Goal: Information Seeking & Learning: Find specific fact

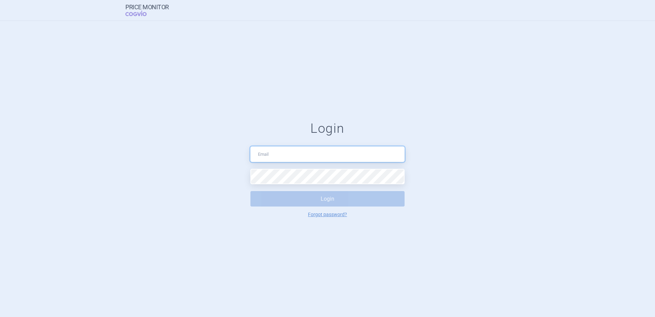
drag, startPoint x: 0, startPoint y: 0, endPoint x: 282, endPoint y: 157, distance: 323.1
click at [282, 157] on input "text" at bounding box center [328, 153] width 154 height 15
type input "[EMAIL_ADDRESS][DOMAIN_NAME]"
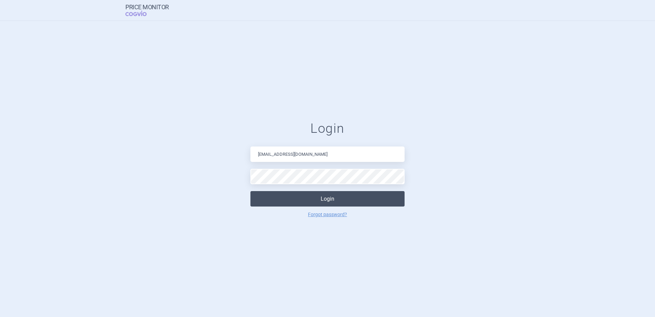
click at [363, 193] on button "Login" at bounding box center [328, 198] width 154 height 15
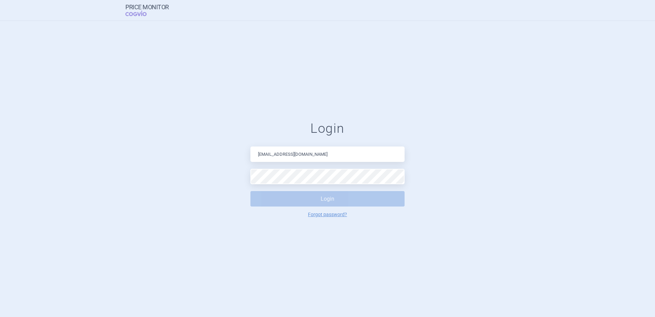
select select "country"
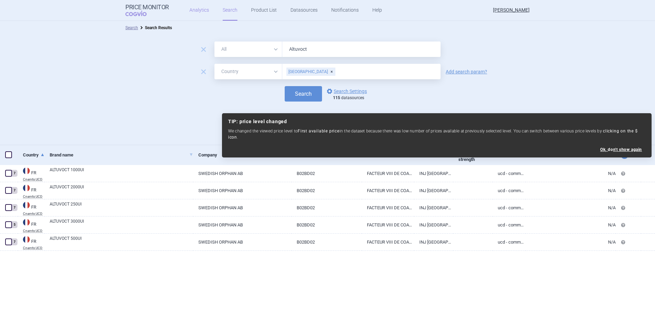
click at [190, 9] on link "Analytics" at bounding box center [200, 10] width 20 height 21
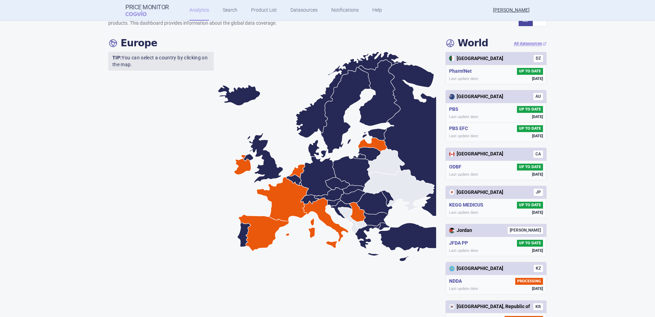
scroll to position [137, 0]
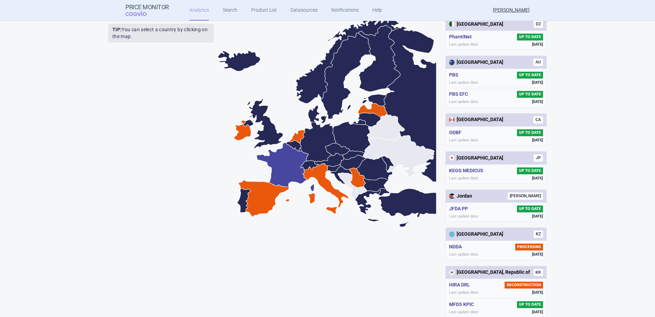
click at [297, 160] on icon at bounding box center [286, 167] width 58 height 49
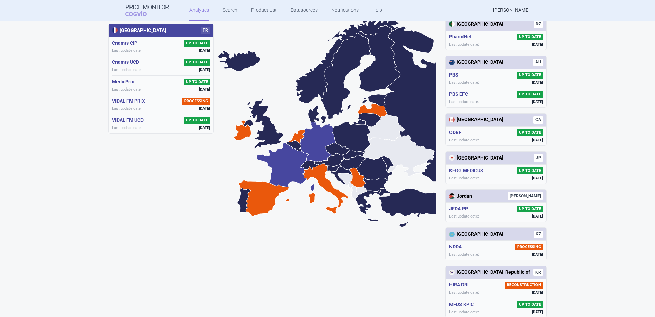
click at [305, 144] on icon at bounding box center [318, 142] width 36 height 40
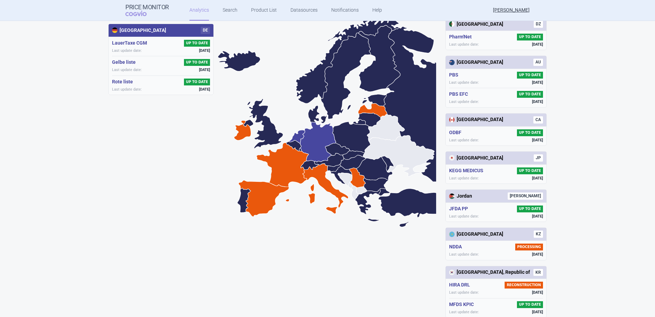
click at [296, 136] on icon at bounding box center [297, 137] width 16 height 14
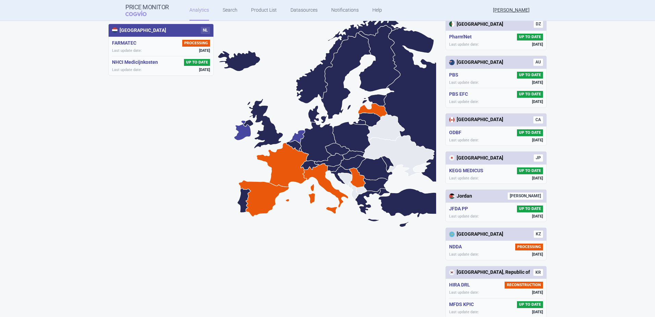
click at [242, 131] on icon at bounding box center [242, 130] width 17 height 20
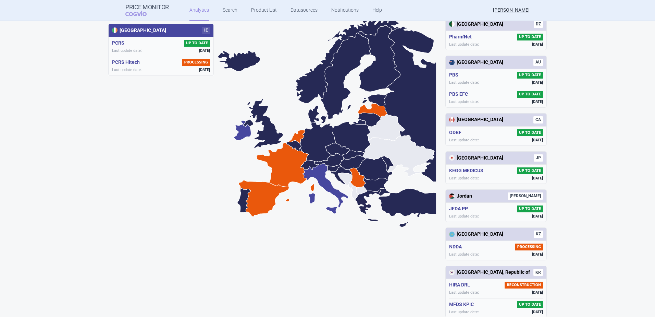
click at [308, 171] on icon at bounding box center [326, 188] width 46 height 50
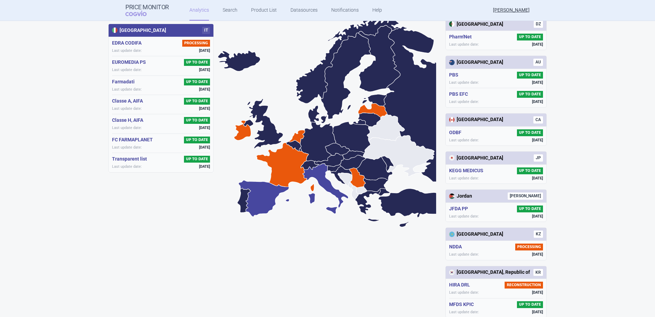
click at [257, 198] on icon at bounding box center [264, 198] width 51 height 36
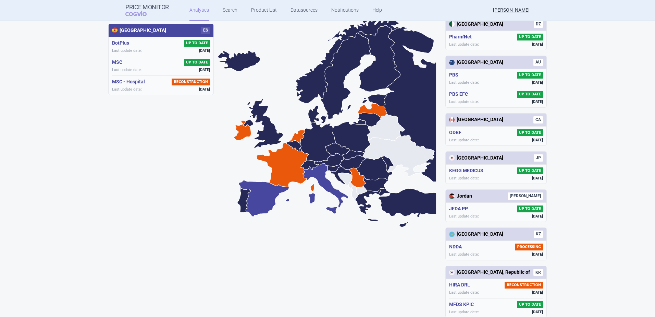
click at [336, 197] on icon at bounding box center [326, 188] width 46 height 50
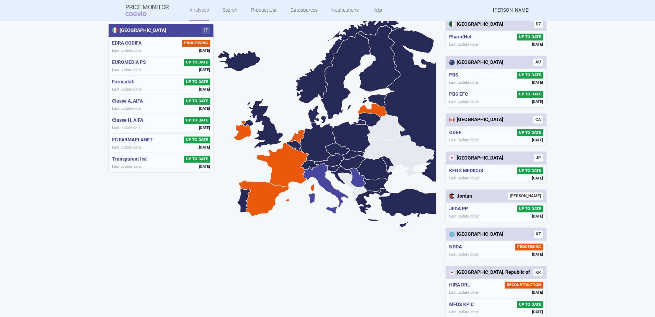
click at [353, 172] on icon at bounding box center [358, 178] width 16 height 20
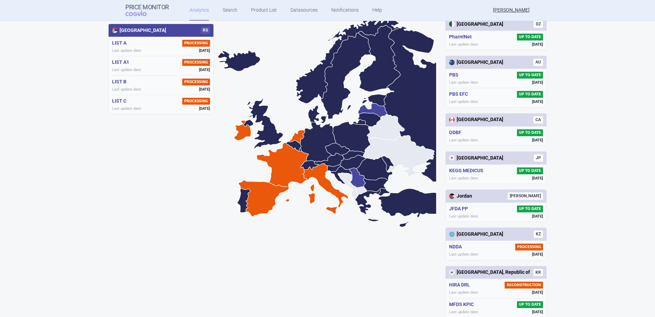
click at [374, 107] on icon at bounding box center [373, 110] width 29 height 14
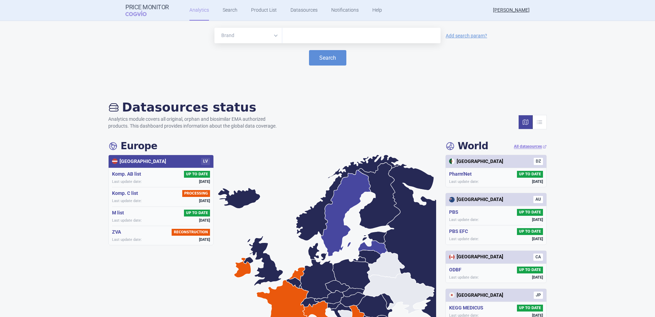
click at [327, 210] on icon at bounding box center [346, 213] width 50 height 86
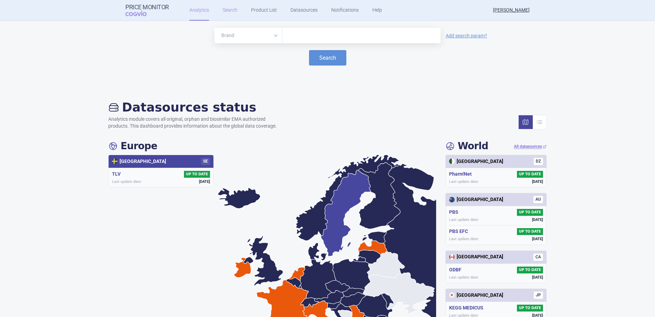
click at [233, 10] on link "Search" at bounding box center [230, 10] width 15 height 21
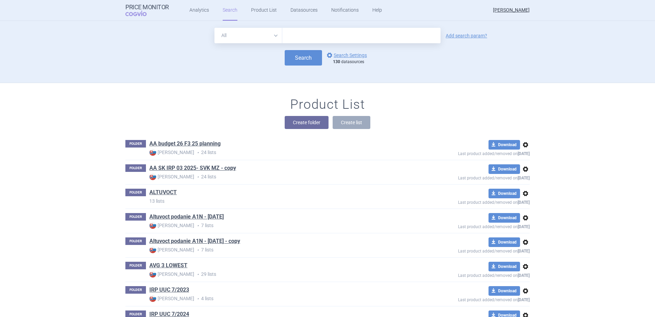
click at [270, 33] on select "All Brand Name ATC Company Active Substance Country Newer than" at bounding box center [249, 35] width 68 height 15
select select "country"
click at [215, 28] on select "All Brand Name ATC Company Active Substance Country Newer than" at bounding box center [249, 35] width 68 height 15
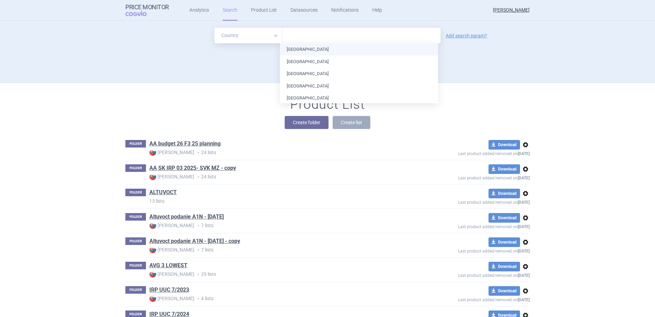
click at [289, 36] on input "text" at bounding box center [362, 35] width 152 height 9
type input "sw"
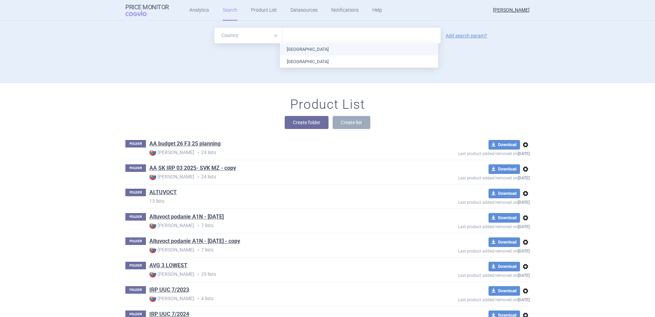
click at [293, 48] on ul "[GEOGRAPHIC_DATA] [GEOGRAPHIC_DATA]" at bounding box center [359, 55] width 158 height 24
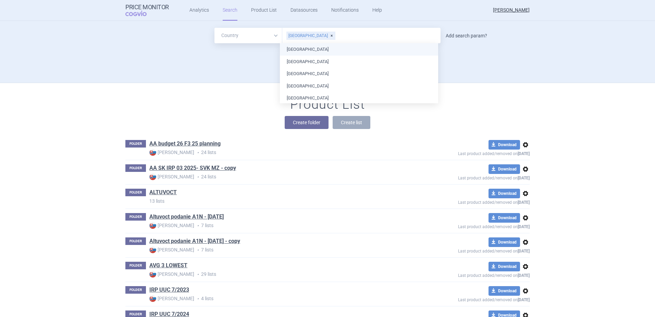
click at [453, 34] on link "Add search param?" at bounding box center [466, 35] width 41 height 5
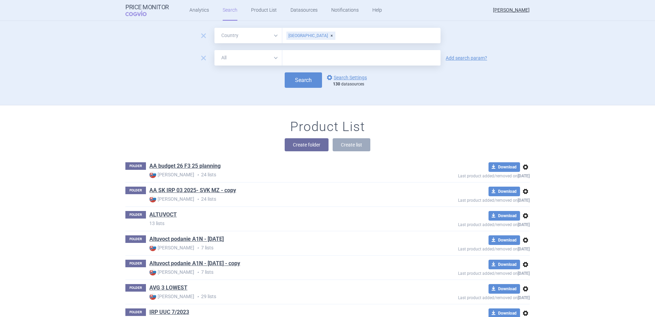
click at [273, 59] on select "All Brand Name ATC Company Active Substance Country Newer than" at bounding box center [249, 57] width 68 height 15
select select "brandName"
click at [215, 50] on select "All Brand Name ATC Company Active Substance Country Newer than" at bounding box center [249, 57] width 68 height 15
click at [287, 62] on input "text" at bounding box center [361, 57] width 158 height 15
type input "altuvoct"
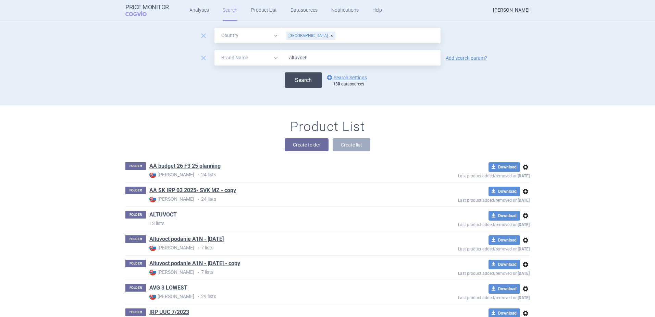
click at [299, 83] on button "Search" at bounding box center [303, 79] width 37 height 15
select select "country"
select select "brandName"
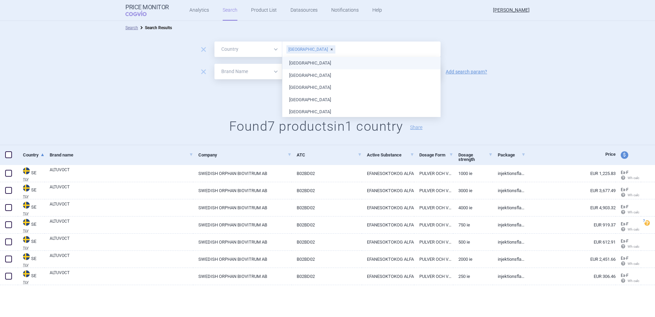
click at [336, 50] on input "text" at bounding box center [386, 49] width 101 height 9
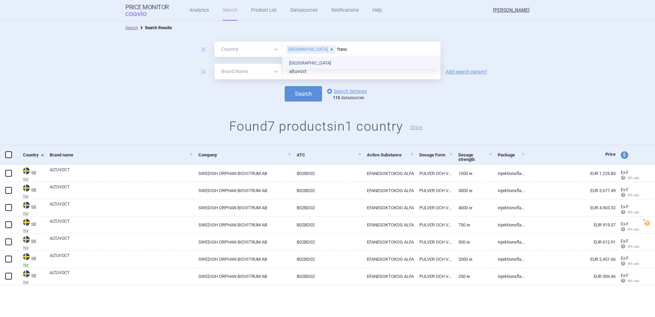
type input "[GEOGRAPHIC_DATA]"
click at [319, 60] on ul "[GEOGRAPHIC_DATA]" at bounding box center [361, 63] width 158 height 12
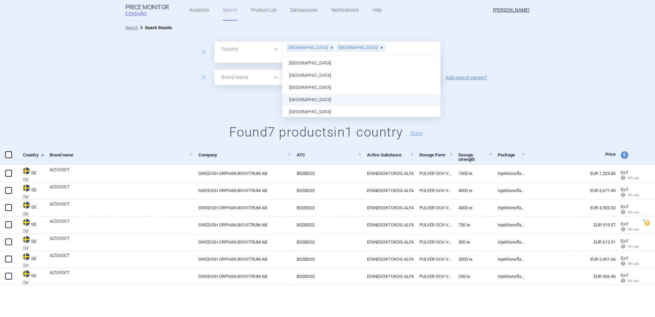
click at [238, 92] on div "Search options Search Settings 115 datasources" at bounding box center [327, 99] width 655 height 15
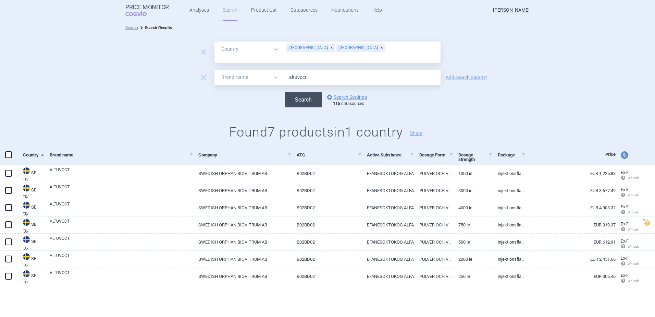
click at [310, 92] on button "Search" at bounding box center [303, 99] width 37 height 15
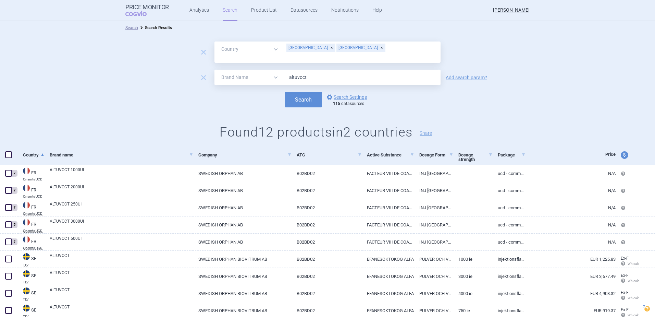
click at [333, 52] on input "text" at bounding box center [362, 56] width 152 height 9
type input "pol"
click at [317, 54] on div "[GEOGRAPHIC_DATA] [GEOGRAPHIC_DATA] pol" at bounding box center [361, 51] width 158 height 21
click at [312, 60] on ul "[GEOGRAPHIC_DATA]" at bounding box center [359, 63] width 158 height 12
click at [221, 93] on div "Search options Search Settings 115 datasources" at bounding box center [327, 99] width 655 height 15
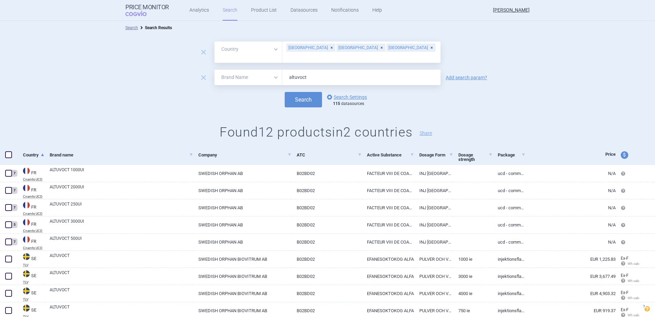
click at [337, 48] on div "[GEOGRAPHIC_DATA]" at bounding box center [361, 48] width 49 height 8
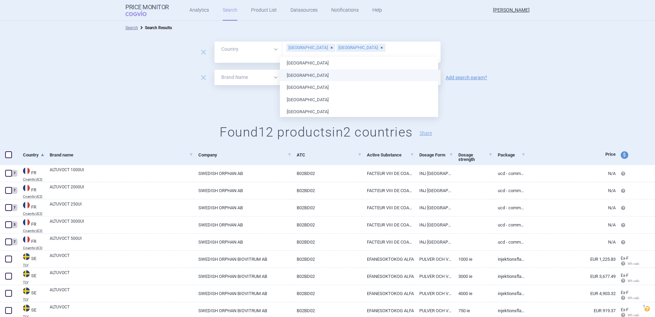
click at [231, 86] on form "remove All Brand Name ATC Company Active Substance Country Newer than [GEOGRAPH…" at bounding box center [327, 74] width 655 height 66
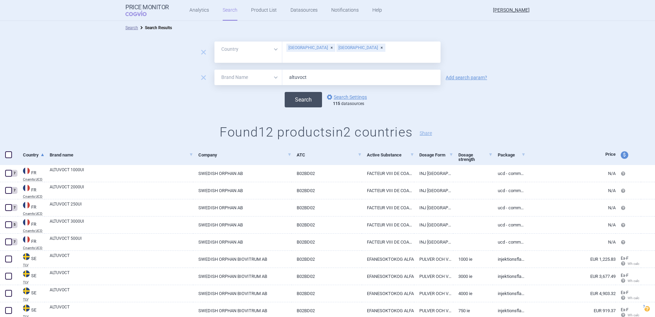
click at [295, 92] on button "Search" at bounding box center [303, 99] width 37 height 15
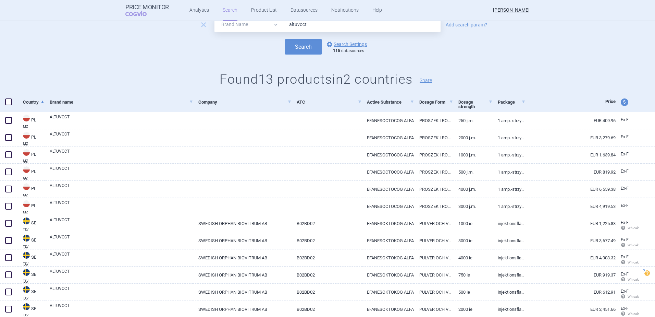
scroll to position [93, 0]
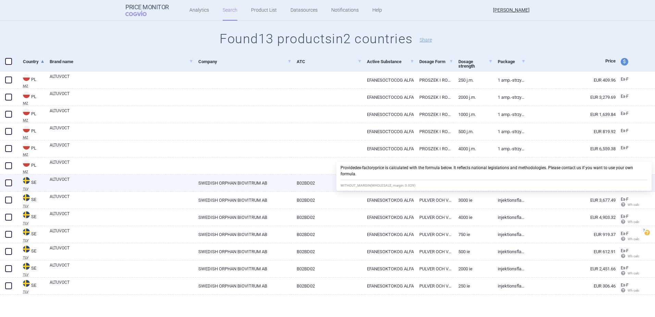
click at [622, 187] on span "Wh calc" at bounding box center [630, 187] width 19 height 4
select select "EUR"
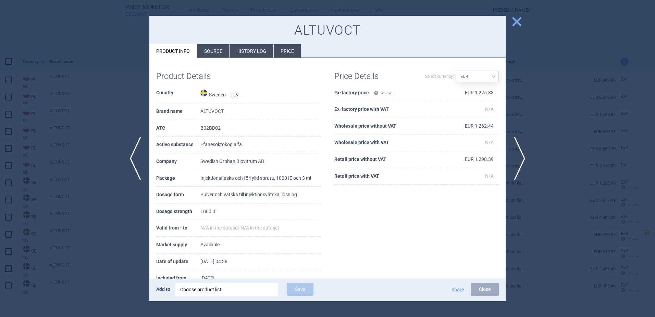
click at [518, 23] on span "close" at bounding box center [517, 22] width 12 height 12
